Goal: Transaction & Acquisition: Download file/media

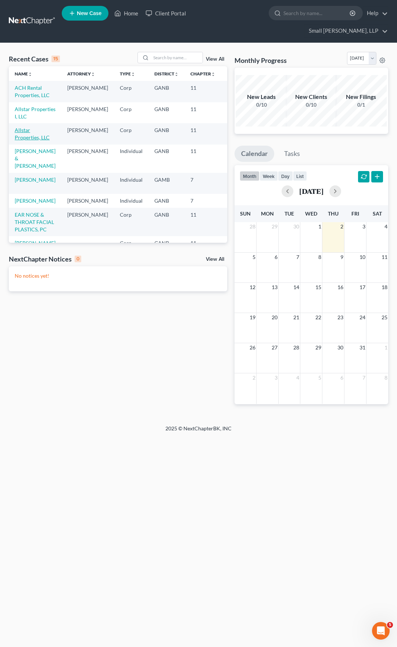
click at [27, 137] on link "Allstar Properties, LLC" at bounding box center [32, 134] width 35 height 14
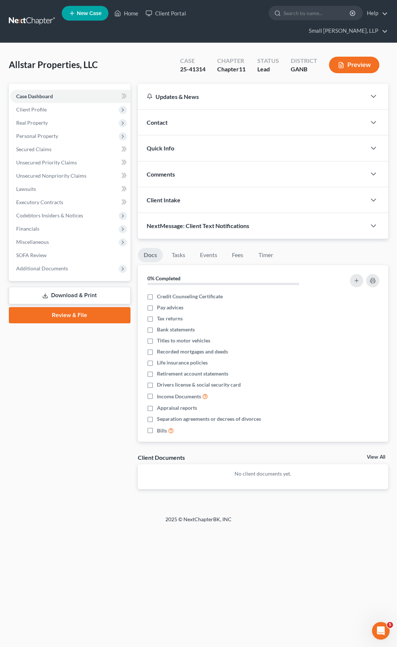
click at [66, 287] on link "Download & Print" at bounding box center [70, 295] width 122 height 17
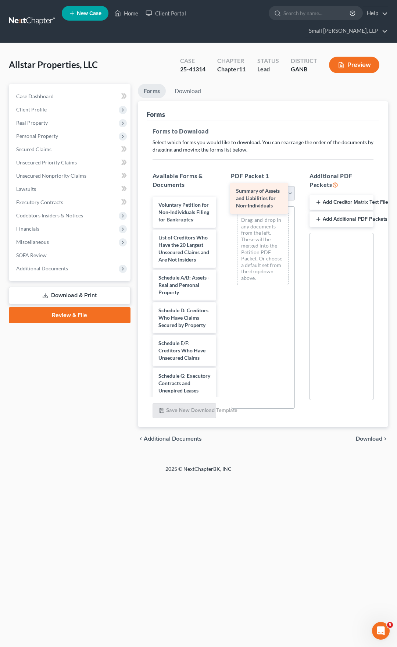
drag, startPoint x: 186, startPoint y: 236, endPoint x: 266, endPoint y: 195, distance: 89.3
click at [223, 197] on div "Summary of Assets and Liabilities for Non-Individuals Voluntary Petition for No…" at bounding box center [185, 398] width 76 height 402
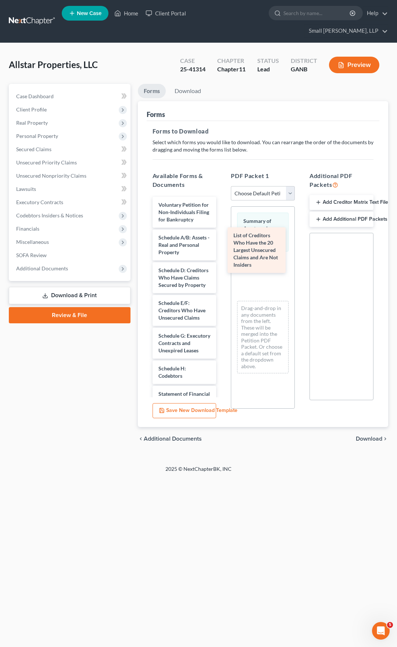
drag, startPoint x: 182, startPoint y: 246, endPoint x: 258, endPoint y: 251, distance: 76.7
click at [223, 251] on div "List of Creditors Who Have the 20 Largest Unsecured Claims and Are Not Insiders…" at bounding box center [185, 378] width 76 height 362
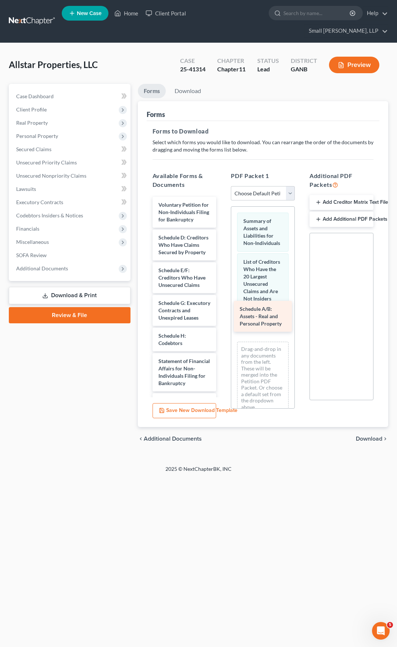
drag, startPoint x: 171, startPoint y: 238, endPoint x: 253, endPoint y: 317, distance: 113.7
click at [223, 317] on div "Schedule A/B: Assets - Real and Personal Property Voluntary Petition for Non-In…" at bounding box center [185, 361] width 76 height 329
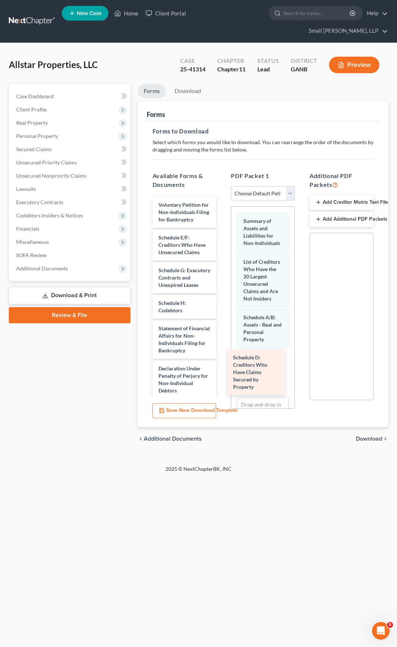
drag, startPoint x: 184, startPoint y: 245, endPoint x: 263, endPoint y: 370, distance: 148.6
click at [223, 370] on div "Schedule D: Creditors Who Have Claims Secured by Property Voluntary Petition fo…" at bounding box center [185, 345] width 76 height 296
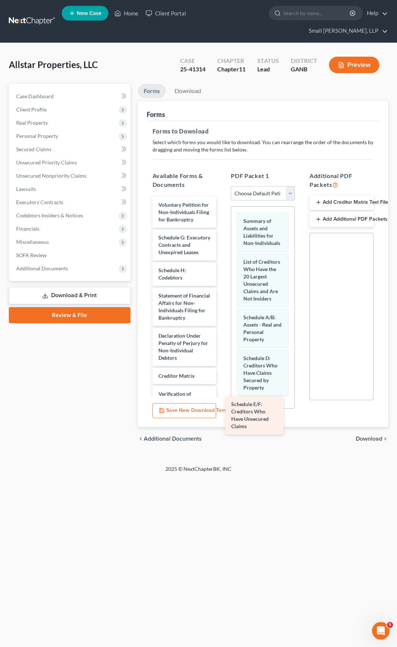
drag, startPoint x: 176, startPoint y: 246, endPoint x: 250, endPoint y: 419, distance: 187.6
click at [223, 419] on div "Schedule E/F: Creditors Who Have Unsecured Claims Voluntary Petition for Non-In…" at bounding box center [185, 328] width 76 height 263
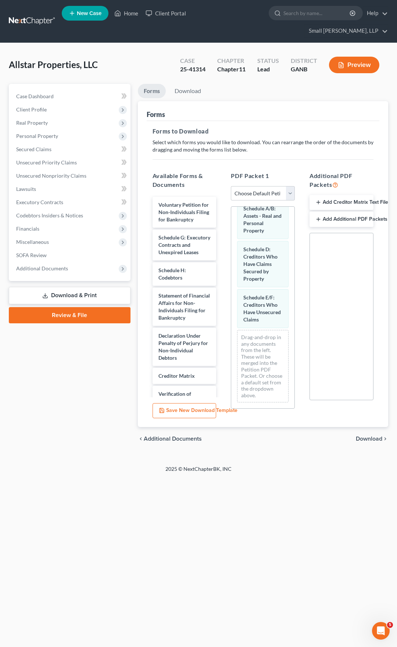
scroll to position [152, 0]
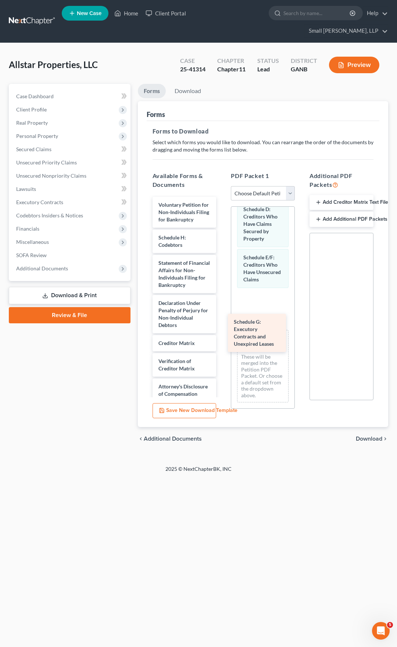
drag, startPoint x: 179, startPoint y: 246, endPoint x: 255, endPoint y: 336, distance: 117.5
click at [223, 336] on div "Schedule G: Executory Contracts and Unexpired Leases Voluntary Petition for Non…" at bounding box center [185, 312] width 76 height 231
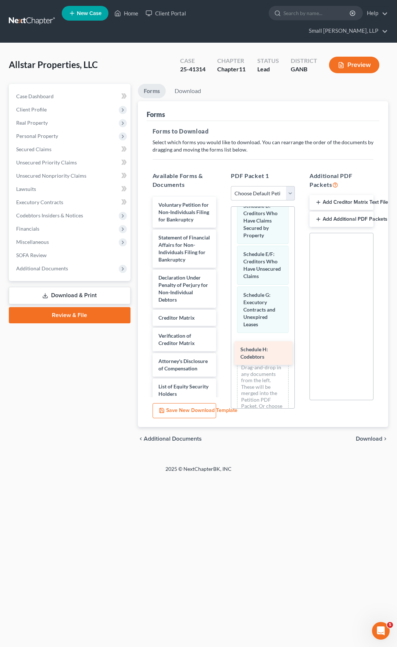
drag, startPoint x: 172, startPoint y: 234, endPoint x: 254, endPoint y: 363, distance: 152.2
click at [223, 363] on div "Schedule H: Codebtors Voluntary Petition for Non-Individuals Filing for Bankrup…" at bounding box center [185, 299] width 76 height 205
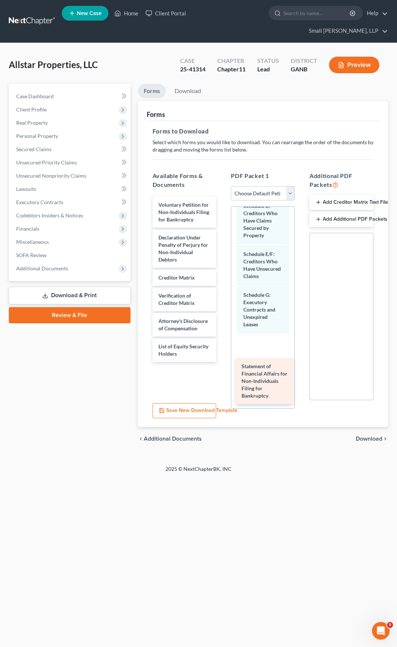
drag, startPoint x: 186, startPoint y: 245, endPoint x: 270, endPoint y: 379, distance: 158.4
click at [223, 362] on div "Statement of Financial Affairs for Non-Individuals Filing for Bankruptcy Volunt…" at bounding box center [185, 279] width 76 height 165
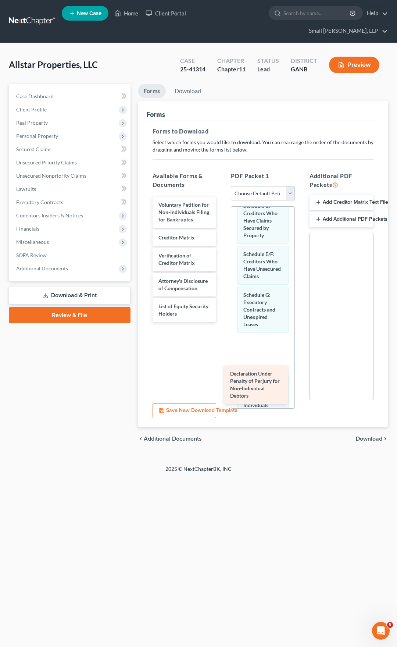
drag, startPoint x: 189, startPoint y: 237, endPoint x: 260, endPoint y: 386, distance: 165.7
click at [223, 322] on div "Declaration Under Penalty of Perjury for Non-Individual Debtors Voluntary Petit…" at bounding box center [185, 259] width 76 height 125
drag, startPoint x: 186, startPoint y: 298, endPoint x: 260, endPoint y: 388, distance: 117.1
click at [223, 296] on div "List of Equity Security Holders Voluntary Petition for Non-Individuals Filing f…" at bounding box center [185, 247] width 76 height 100
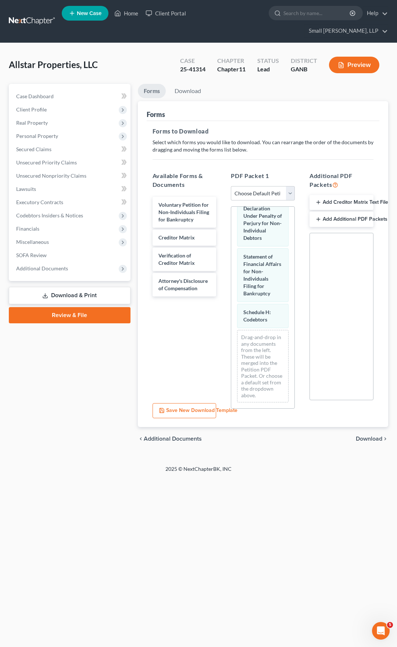
scroll to position [286, 0]
drag, startPoint x: 255, startPoint y: 250, endPoint x: 259, endPoint y: 394, distance: 143.9
click at [259, 394] on div "List of Equity Security Holders Summary of Assets and Liabilities for Non-Indiv…" at bounding box center [262, 182] width 63 height 522
click at [366, 436] on span "Download" at bounding box center [369, 439] width 26 height 6
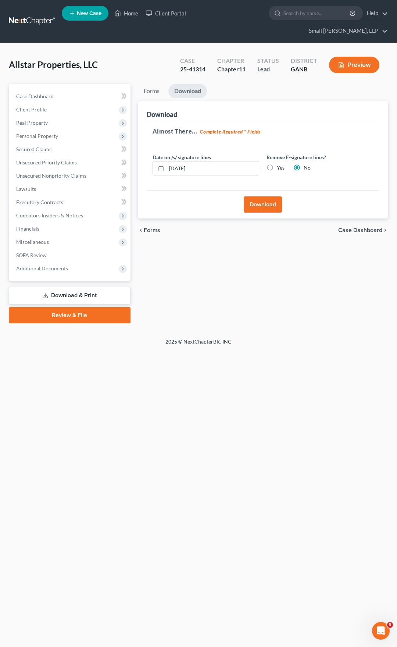
click at [260, 196] on button "Download" at bounding box center [263, 204] width 38 height 16
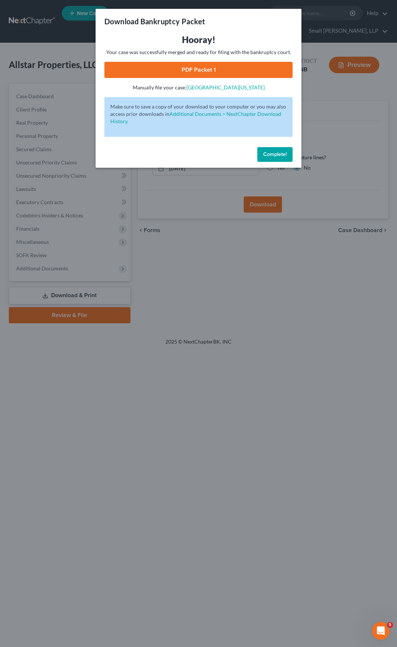
click at [211, 74] on link "PDF Packet 1" at bounding box center [198, 70] width 188 height 16
